Goal: Information Seeking & Learning: Learn about a topic

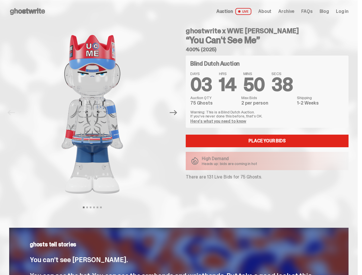
click at [181, 138] on div "ghostwrite x WWE [PERSON_NAME] “You Can't See Me” 400% (2025) Blind Dutch Aucti…" at bounding box center [264, 113] width 170 height 180
click at [96, 113] on img at bounding box center [92, 114] width 146 height 183
click at [176, 113] on icon "Next" at bounding box center [173, 112] width 7 height 5
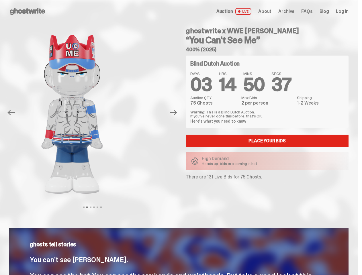
click at [0, 29] on div "ghostwrite x WWE [PERSON_NAME] “You Can't See Me” 400% (2025) Previous Next Vie…" at bounding box center [179, 118] width 358 height 191
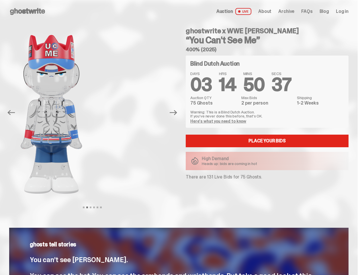
click at [219, 121] on link "Here's what you need to know" at bounding box center [218, 121] width 56 height 5
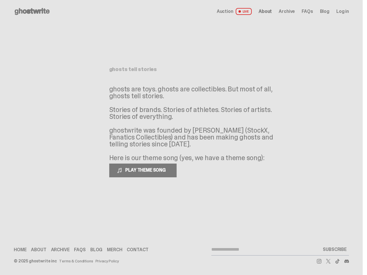
click at [181, 138] on p "ghosts are toys. ghosts are collectibles. But most of all, ghosts tell stories.…" at bounding box center [195, 124] width 172 height 76
